Goal: Check status: Check status

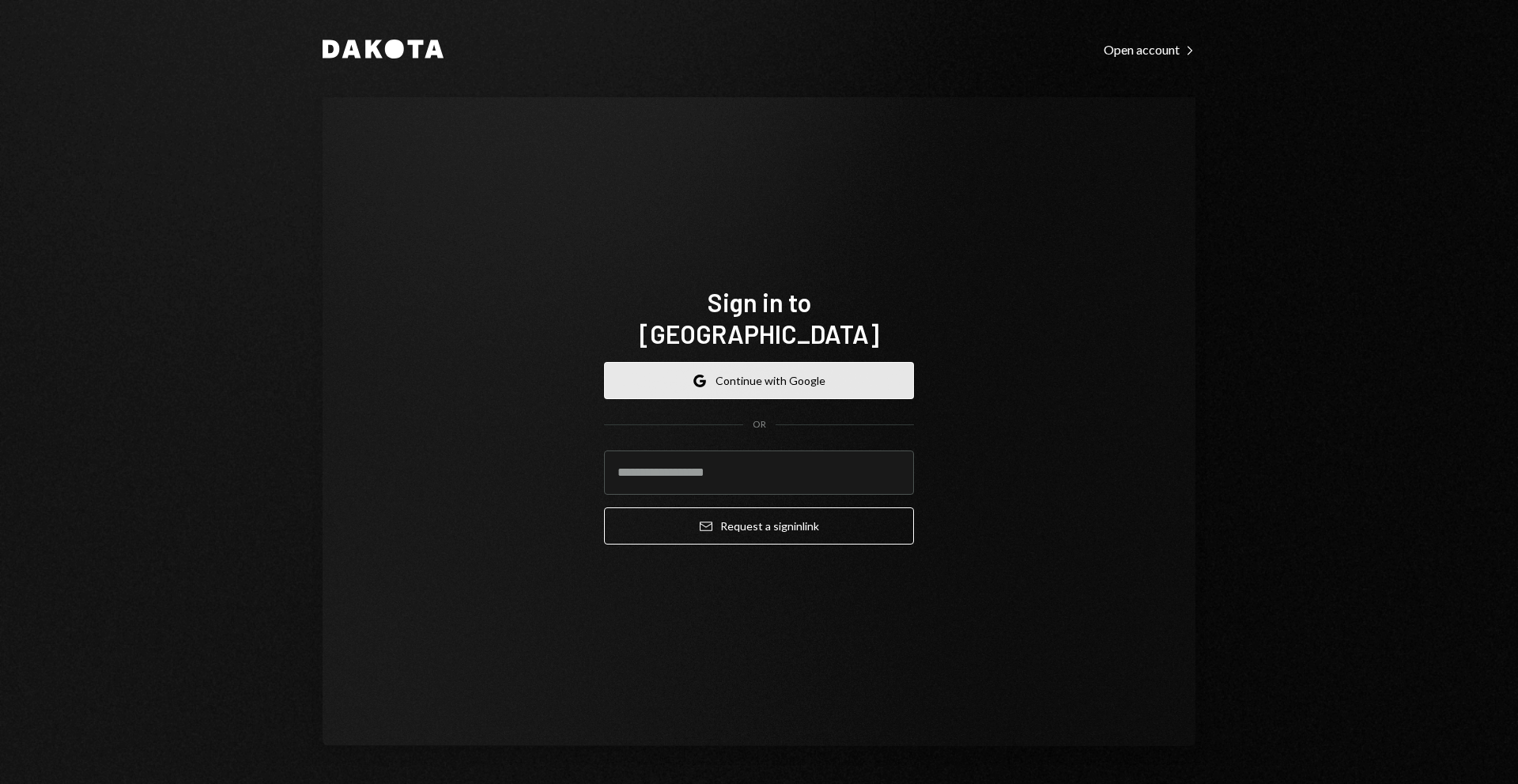
click at [716, 371] on button "Google Continue with Google" at bounding box center [759, 380] width 310 height 37
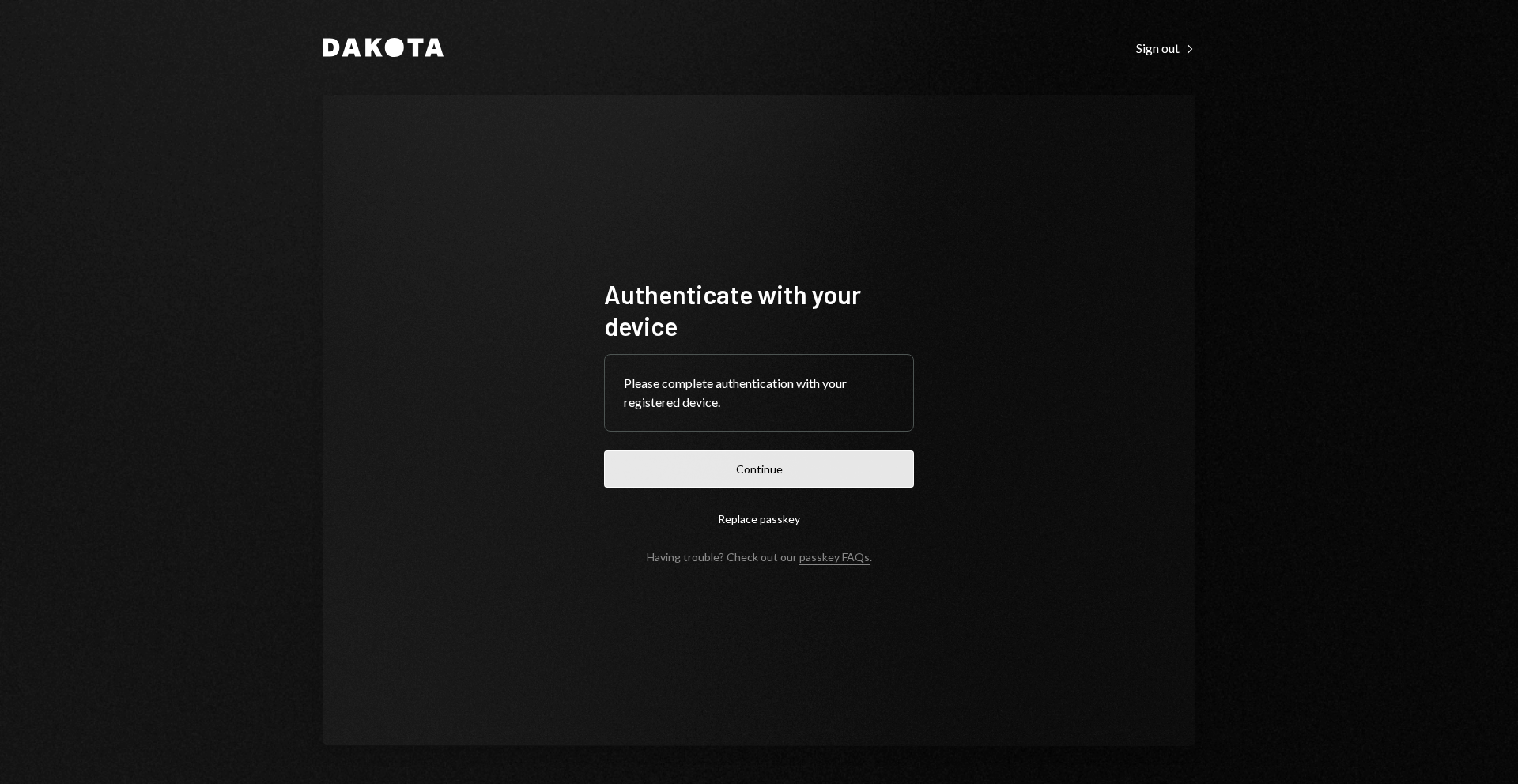
click at [805, 478] on button "Continue" at bounding box center [759, 468] width 310 height 37
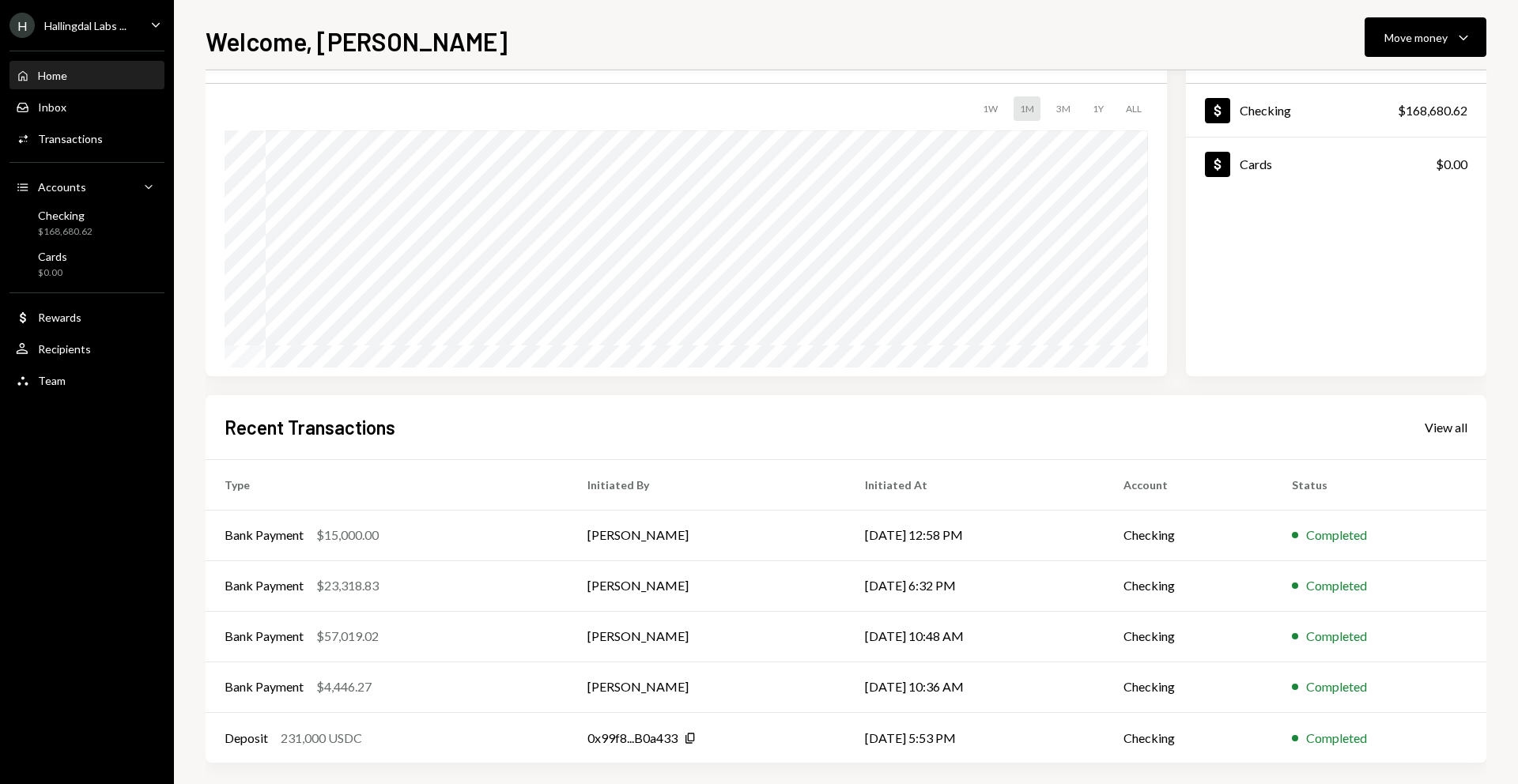
scroll to position [93, 0]
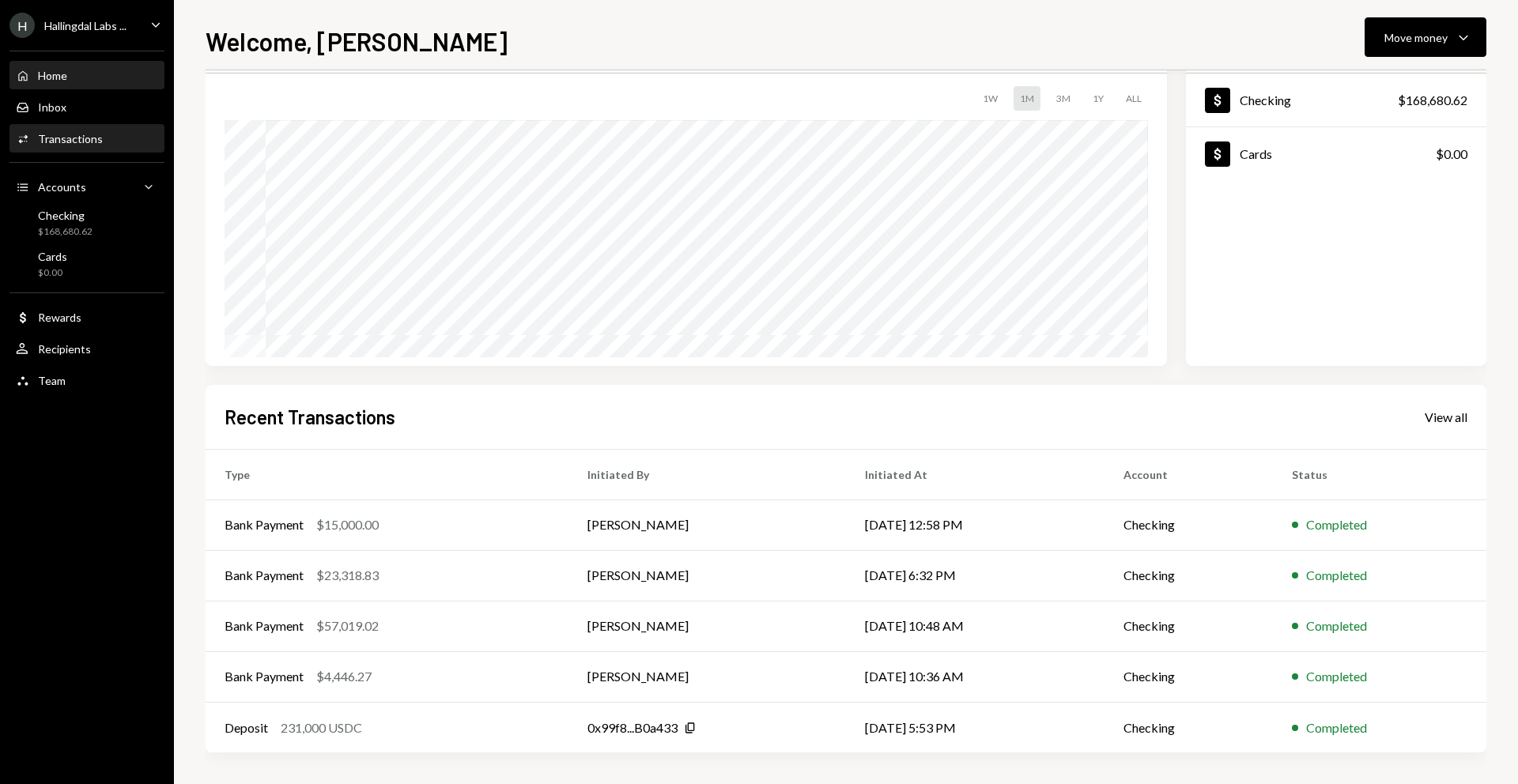
click at [82, 133] on div "Transactions" at bounding box center [69, 139] width 65 height 14
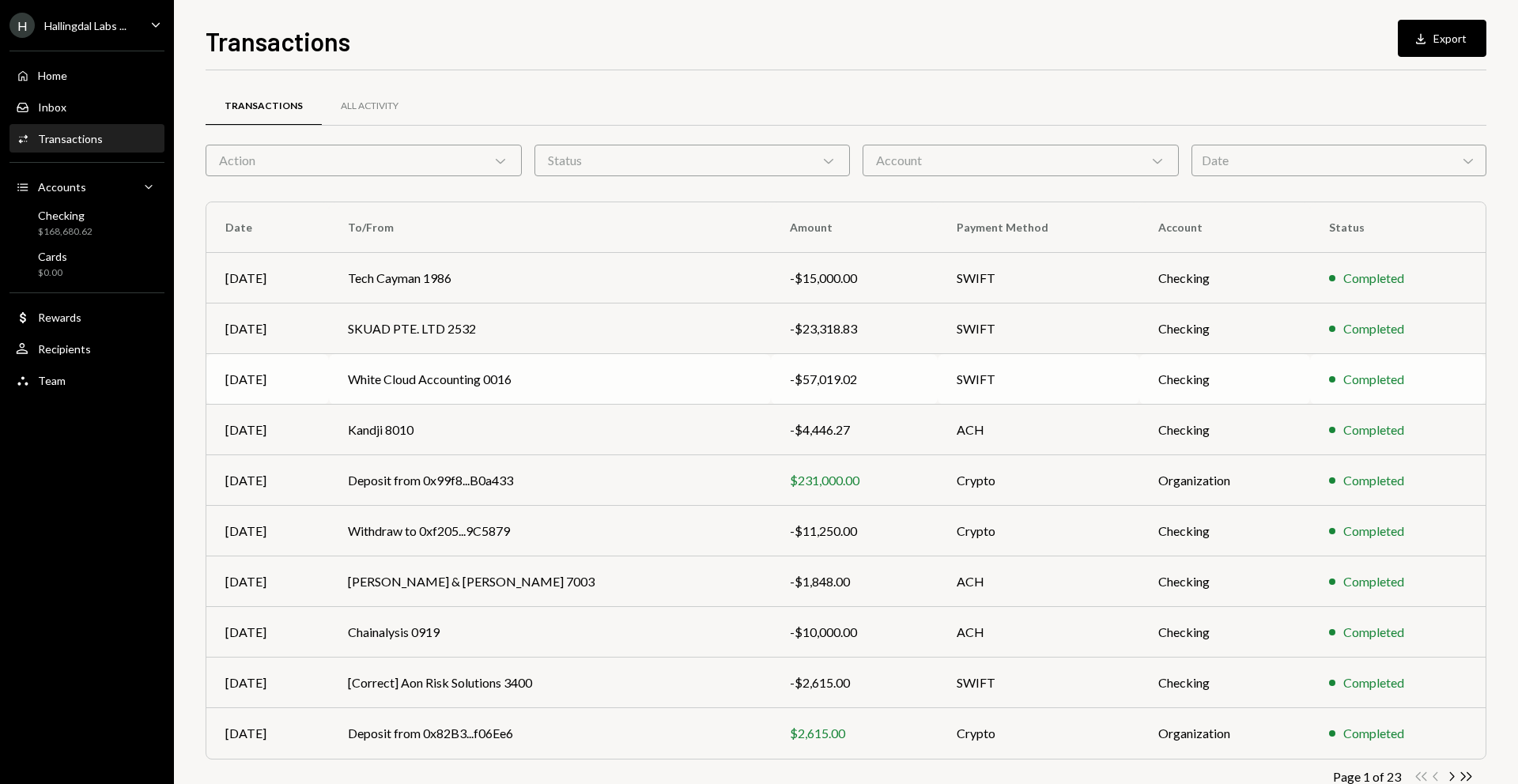
click at [551, 370] on td "White Cloud Accounting 0016" at bounding box center [549, 379] width 442 height 51
